Goal: Task Accomplishment & Management: Complete application form

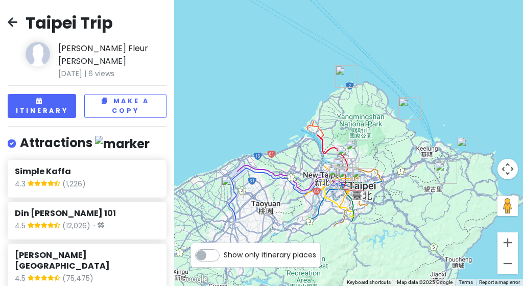
click at [11, 20] on icon at bounding box center [13, 22] width 10 height 8
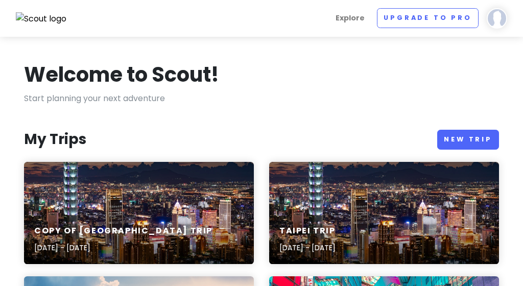
click at [500, 14] on img at bounding box center [497, 18] width 20 height 20
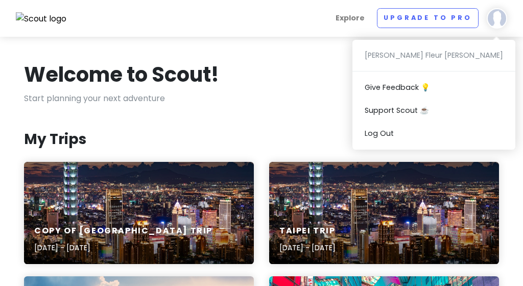
click at [373, 91] on div "Welcome to Scout!" at bounding box center [261, 76] width 475 height 31
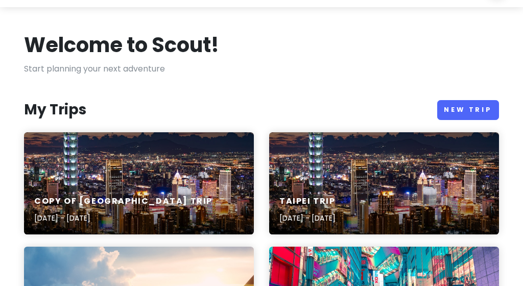
scroll to position [38, 0]
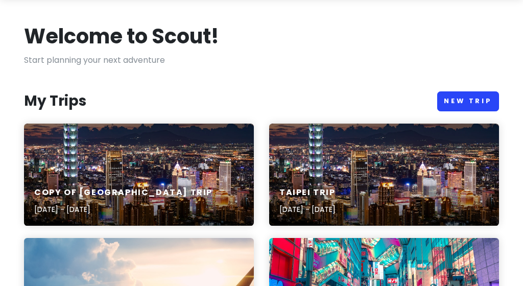
click at [464, 96] on link "New Trip" at bounding box center [469, 102] width 62 height 20
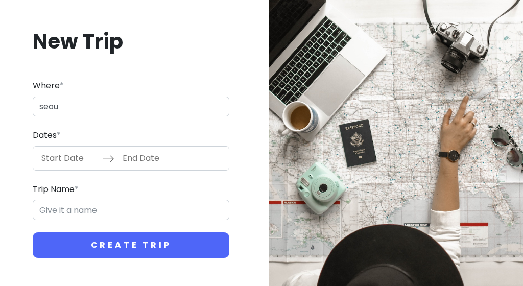
type input "[GEOGRAPHIC_DATA], [GEOGRAPHIC_DATA]"
type input "Seoul Trip"
click at [61, 157] on input "Start Date" at bounding box center [69, 159] width 66 height 24
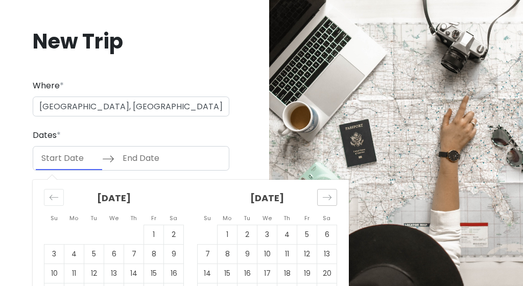
click at [324, 197] on icon "Move forward to switch to the next month." at bounding box center [328, 198] width 10 height 10
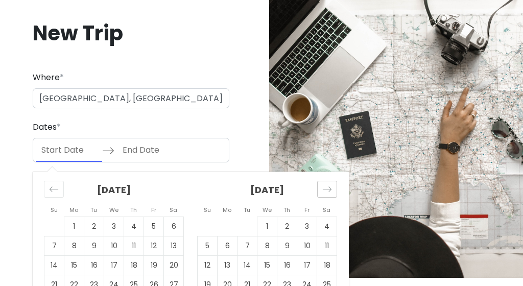
scroll to position [10, 0]
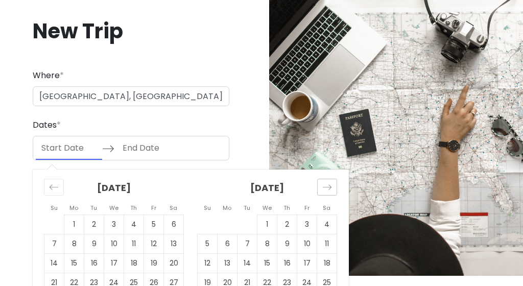
click at [325, 190] on icon "Move forward to switch to the next month." at bounding box center [328, 188] width 10 height 10
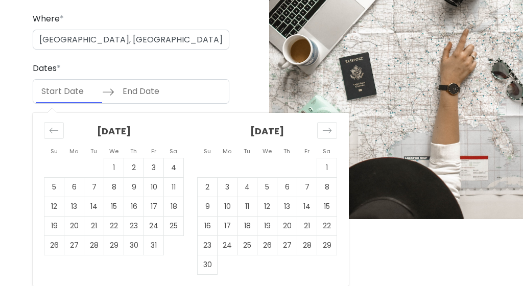
scroll to position [66, 0]
click at [204, 241] on td "23" at bounding box center [208, 245] width 20 height 19
type input "[DATE]"
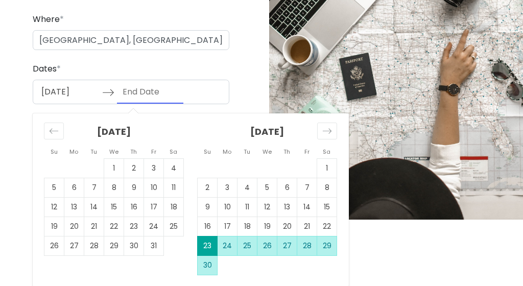
click at [206, 263] on td "30" at bounding box center [208, 265] width 20 height 19
type input "[DATE]"
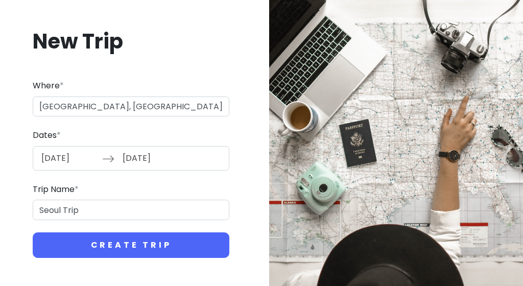
scroll to position [0, 0]
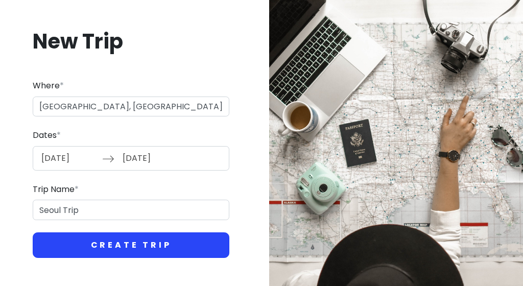
click at [149, 245] on button "Create Trip" at bounding box center [131, 246] width 197 height 26
